Goal: Check status: Check status

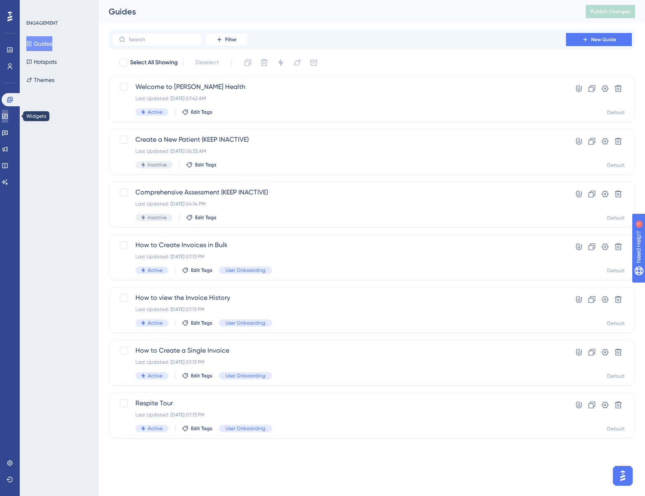
click at [8, 118] on link at bounding box center [5, 116] width 7 height 13
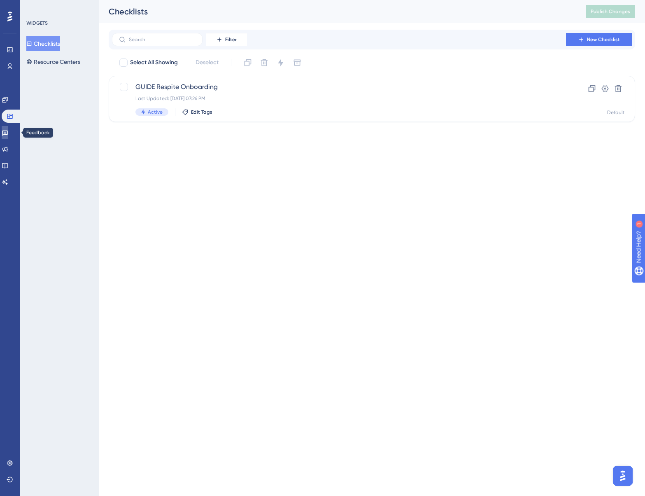
click at [8, 137] on link at bounding box center [5, 132] width 7 height 13
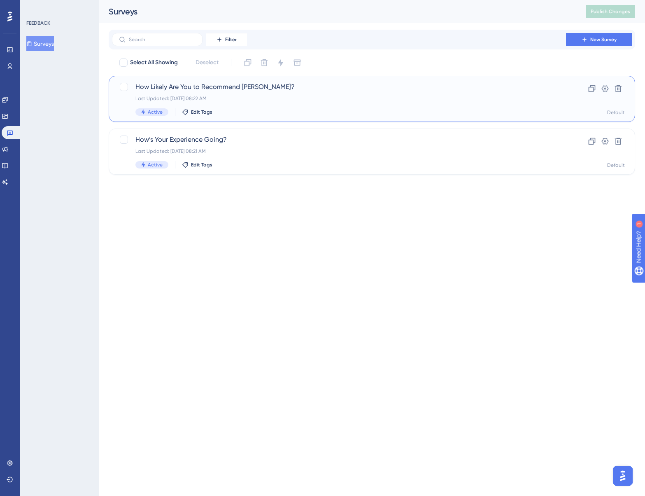
click at [284, 94] on div "How Likely Are You to Recommend [PERSON_NAME]? Last Updated: [DATE] 08:22 AM Ac…" at bounding box center [338, 99] width 407 height 34
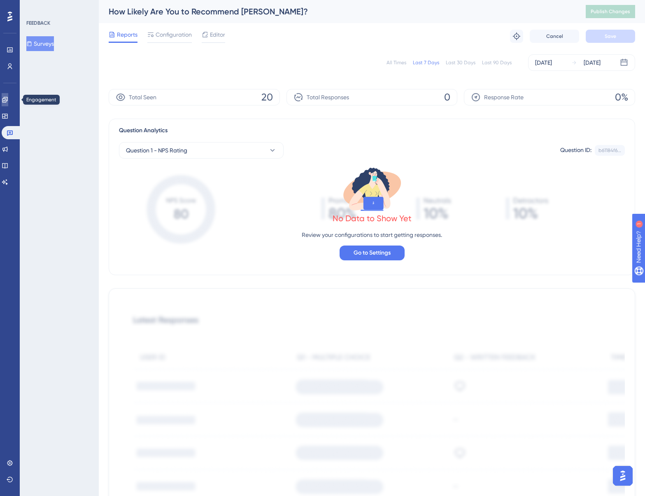
click at [8, 103] on icon at bounding box center [5, 99] width 7 height 7
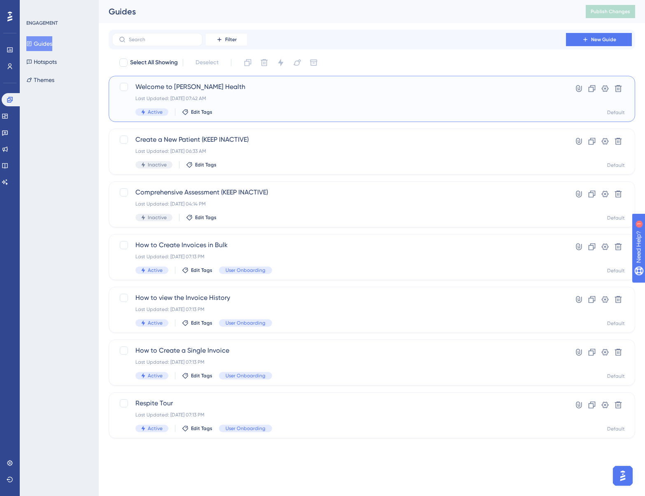
click at [265, 101] on div "Last Updated: [DATE] 07:42 AM" at bounding box center [338, 98] width 407 height 7
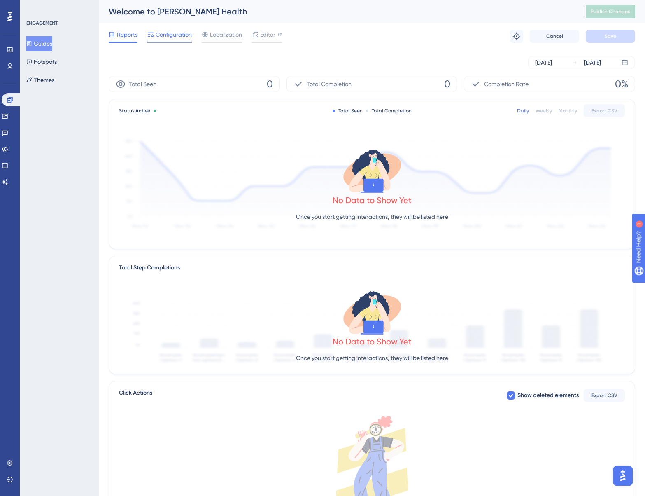
click at [179, 40] on div "Configuration" at bounding box center [169, 36] width 44 height 13
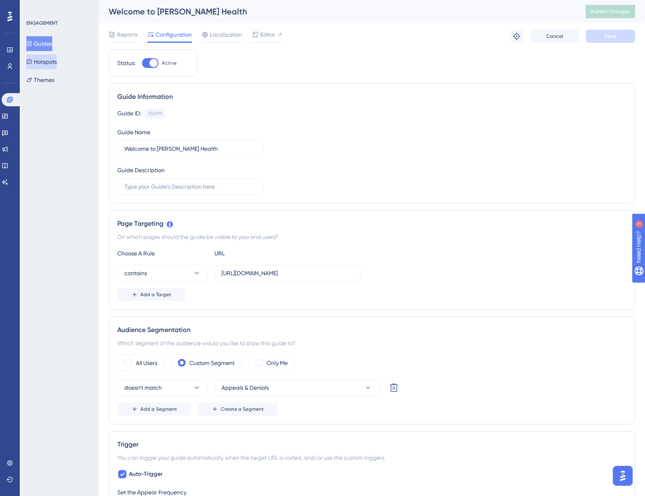
click at [49, 61] on button "Hotspots" at bounding box center [41, 61] width 30 height 15
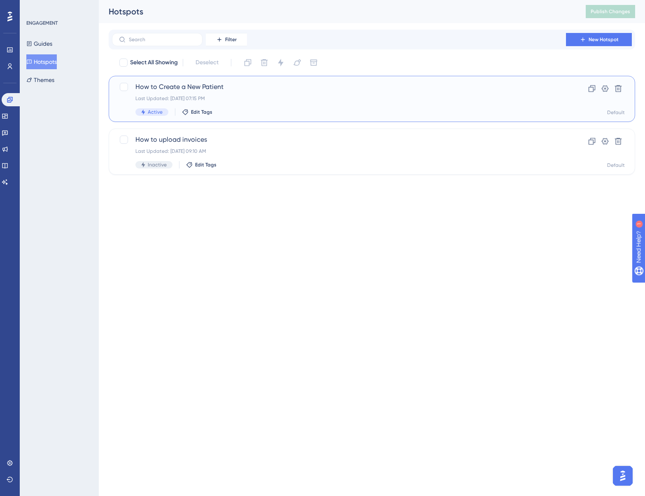
click at [321, 96] on div "Last Updated: [DATE] 07:15 PM" at bounding box center [338, 98] width 407 height 7
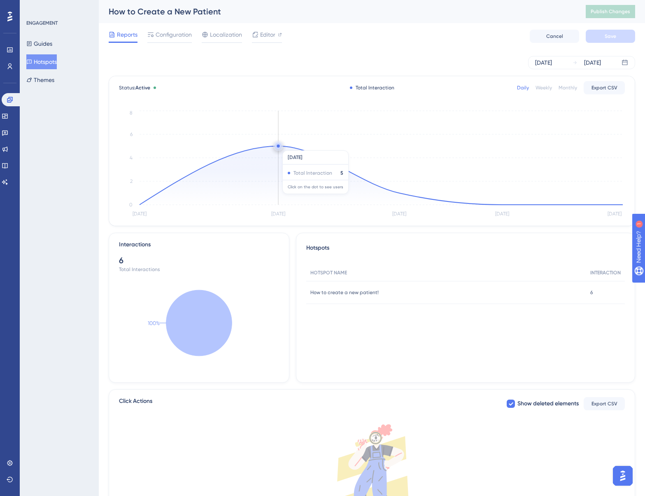
click at [280, 146] on circle at bounding box center [278, 146] width 7 height 7
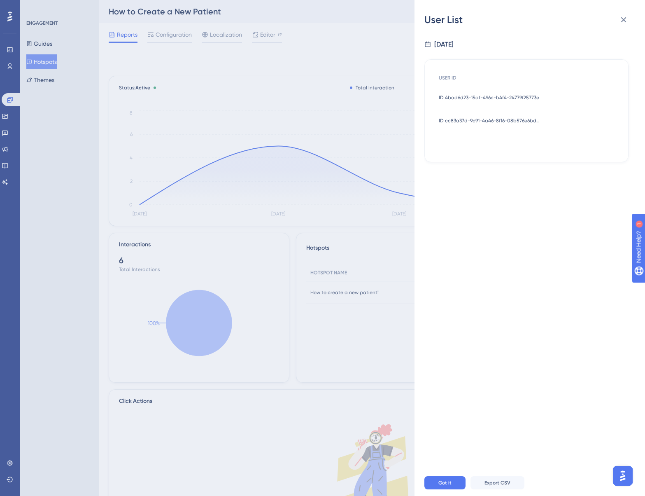
click at [361, 154] on div "User List [DATE] USER ID ID 4bad6d23-15af-496c-b4f4-24779f25773e ID 4bad6d23-15…" at bounding box center [322, 248] width 645 height 496
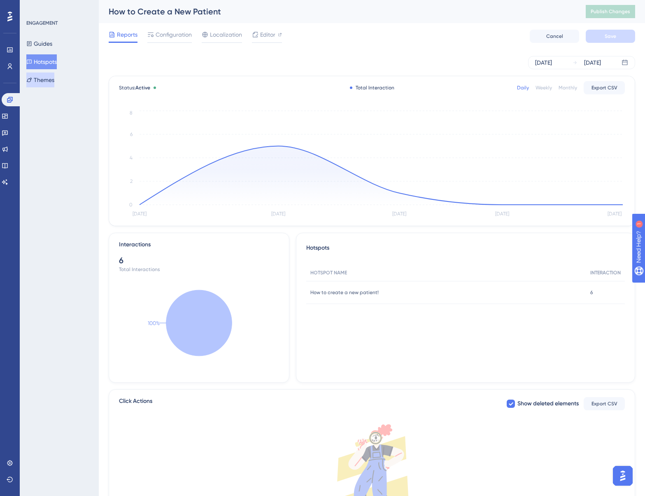
click at [54, 83] on button "Themes" at bounding box center [40, 79] width 28 height 15
